Goal: Task Accomplishment & Management: Complete application form

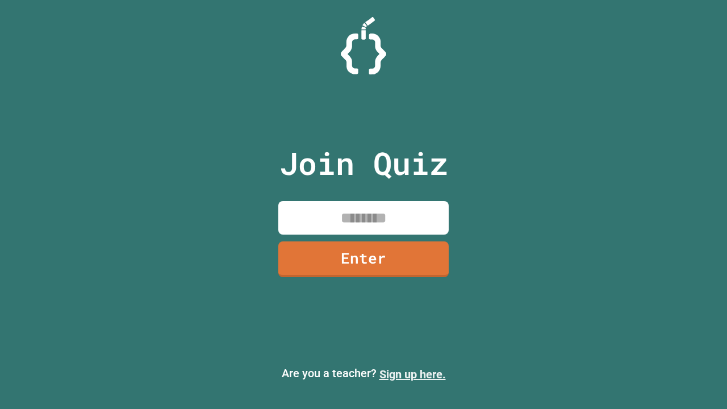
click at [412, 374] on link "Sign up here." at bounding box center [412, 374] width 66 height 14
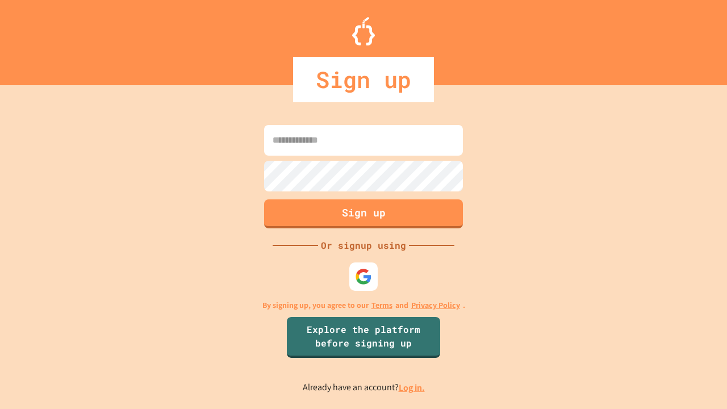
click at [412, 387] on link "Log in." at bounding box center [412, 388] width 26 height 12
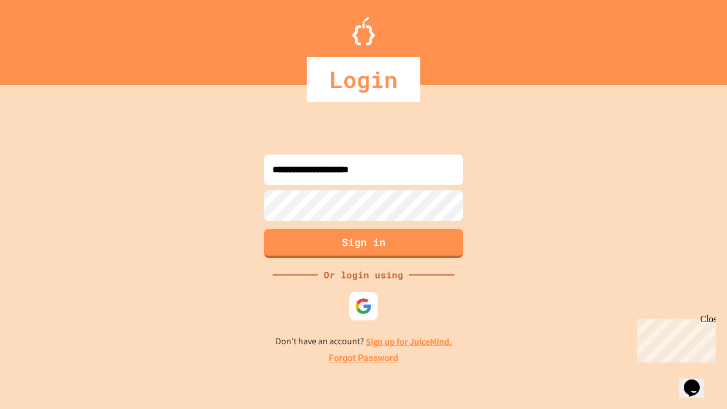
type input "**********"
